Goal: Find contact information: Find contact information

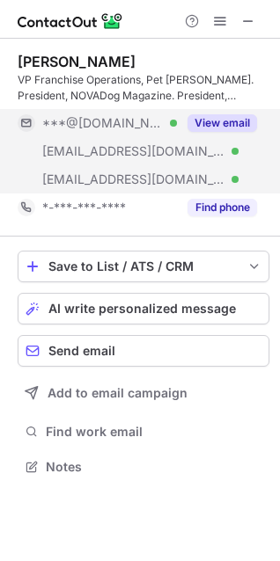
scroll to position [455, 280]
click at [231, 118] on button "View email" at bounding box center [221, 123] width 69 height 18
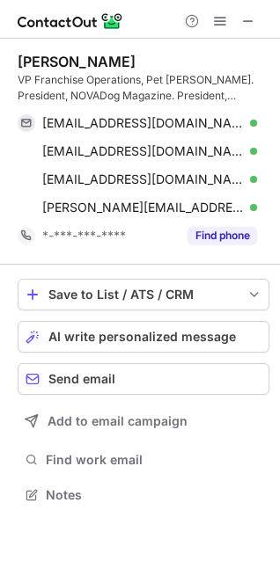
scroll to position [483, 280]
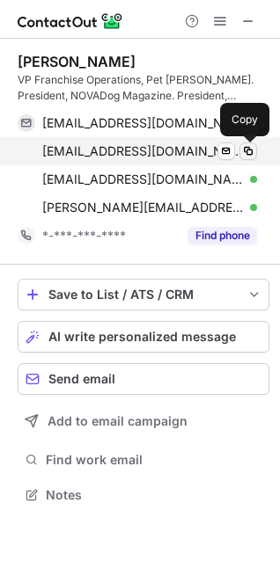
click at [251, 152] on span at bounding box center [248, 151] width 14 height 14
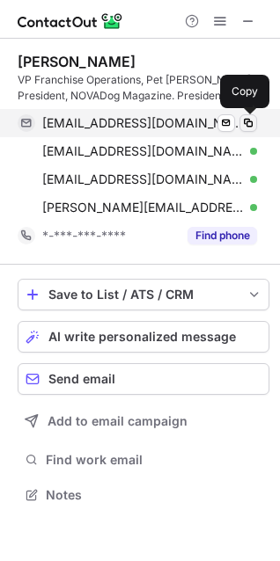
click at [252, 123] on span at bounding box center [248, 123] width 14 height 14
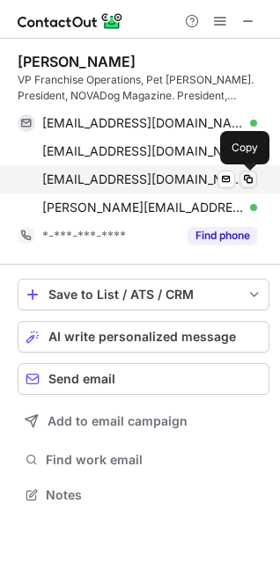
click at [248, 176] on span at bounding box center [248, 179] width 14 height 14
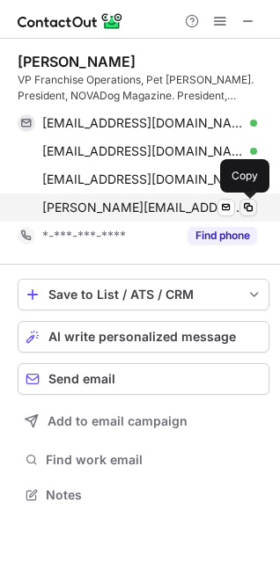
click at [242, 208] on span at bounding box center [248, 207] width 14 height 14
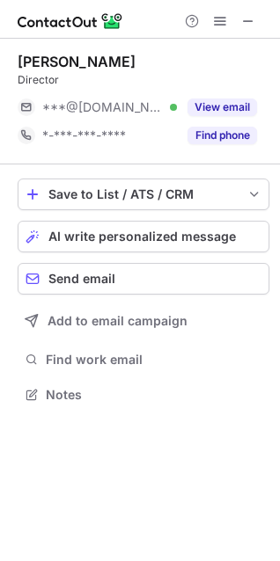
scroll to position [382, 280]
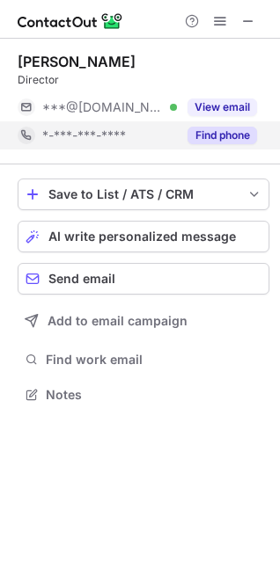
click at [232, 141] on button "Find phone" at bounding box center [221, 136] width 69 height 18
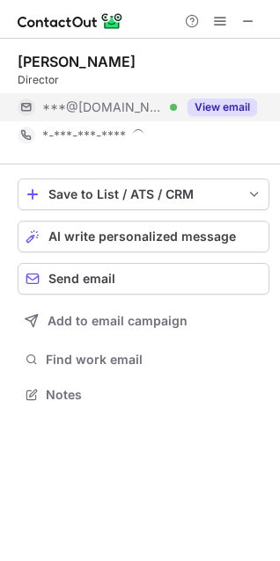
click at [227, 104] on button "View email" at bounding box center [221, 107] width 69 height 18
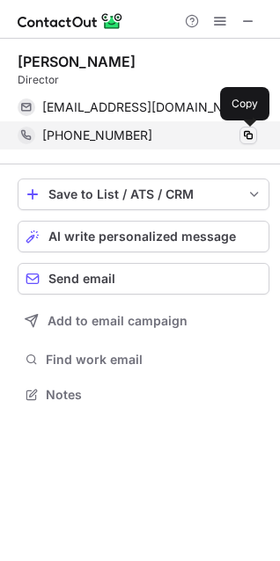
click at [251, 137] on span at bounding box center [248, 135] width 14 height 14
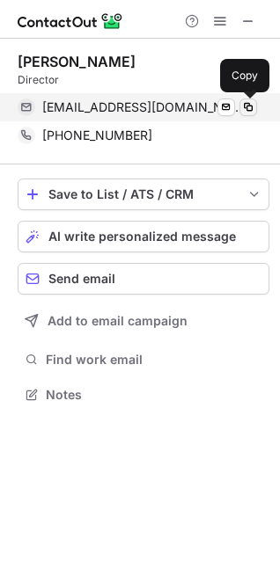
click at [253, 109] on span at bounding box center [248, 107] width 14 height 14
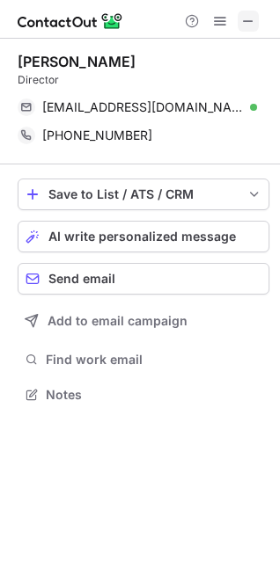
click at [253, 18] on span at bounding box center [248, 21] width 14 height 14
